Goal: Information Seeking & Learning: Learn about a topic

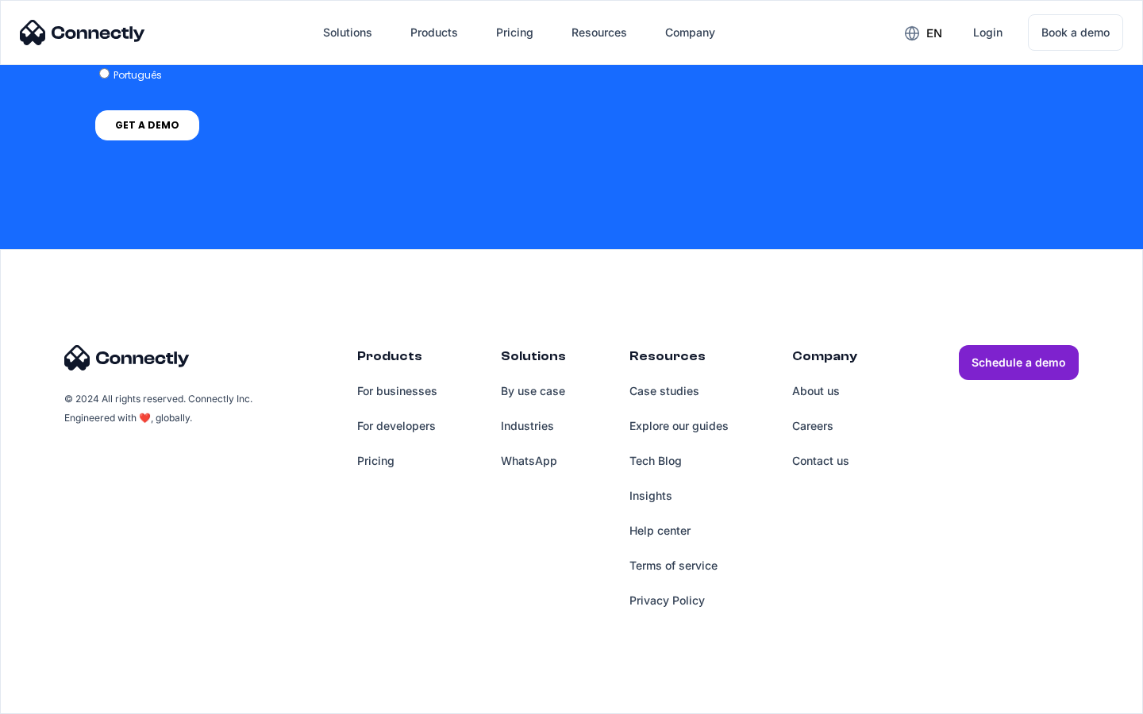
scroll to position [1189, 0]
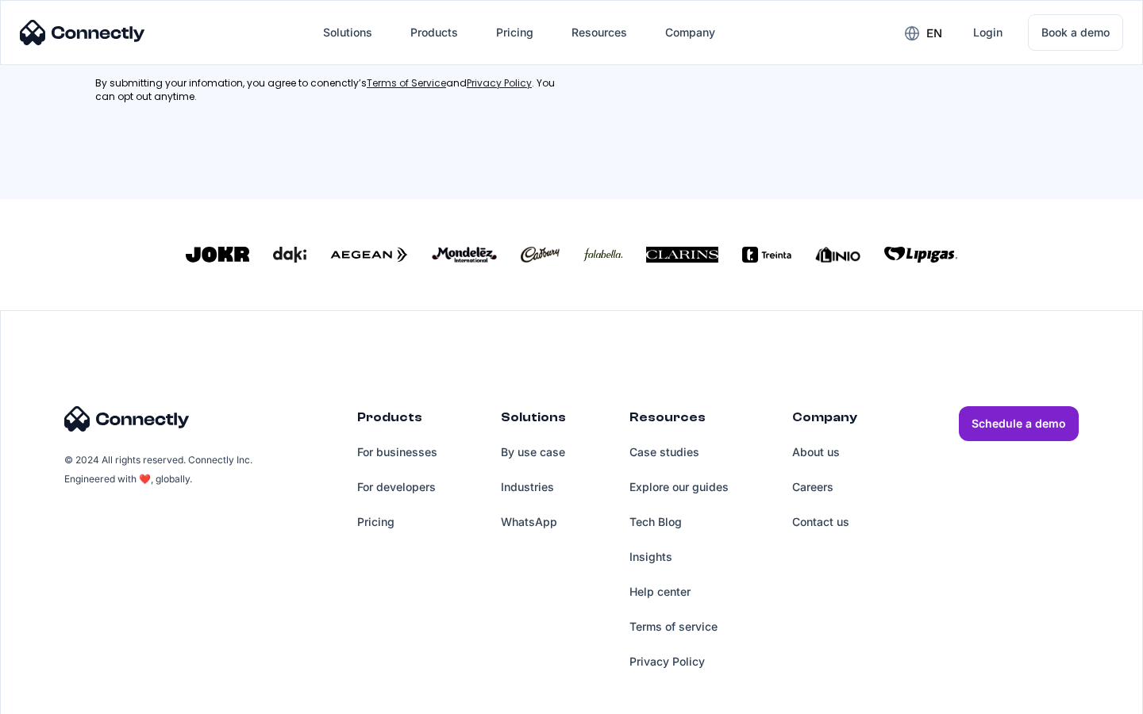
scroll to position [700, 0]
